Goal: Information Seeking & Learning: Learn about a topic

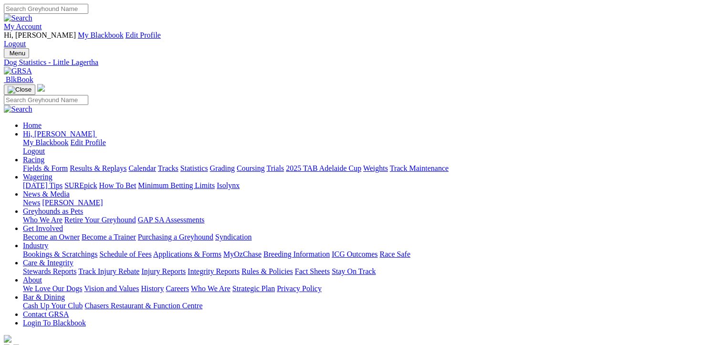
click at [37, 164] on link "Fields & Form" at bounding box center [45, 168] width 45 height 8
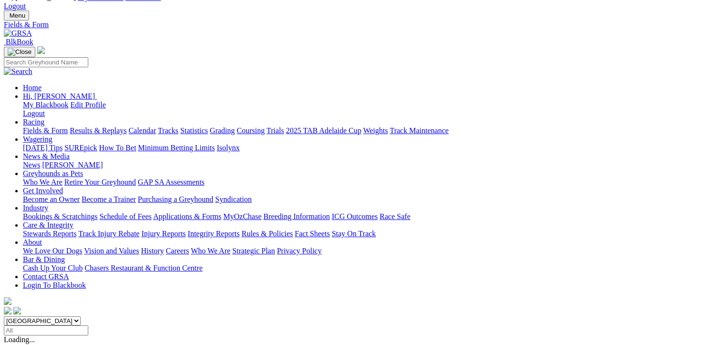
scroll to position [143, 0]
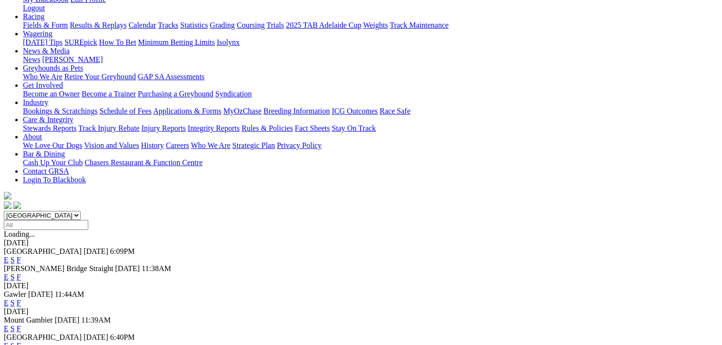
click at [21, 256] on link "F" at bounding box center [19, 260] width 4 height 8
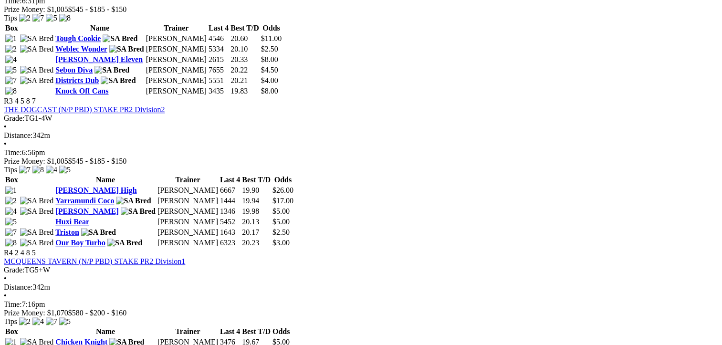
scroll to position [811, 0]
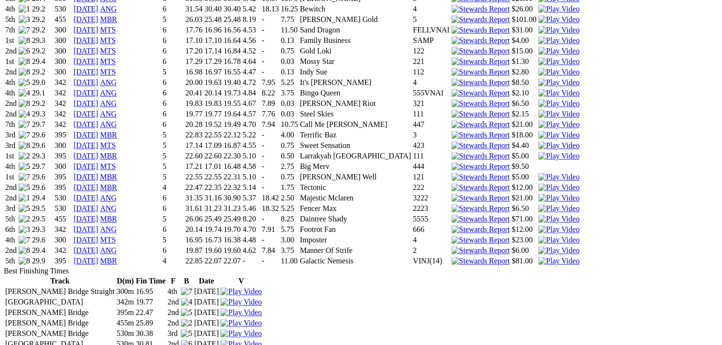
scroll to position [1240, 0]
click at [538, 245] on img at bounding box center [558, 249] width 41 height 9
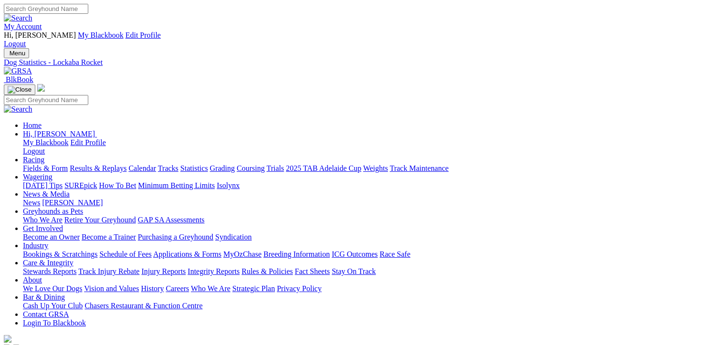
scroll to position [0, 0]
